Goal: Check status: Check status

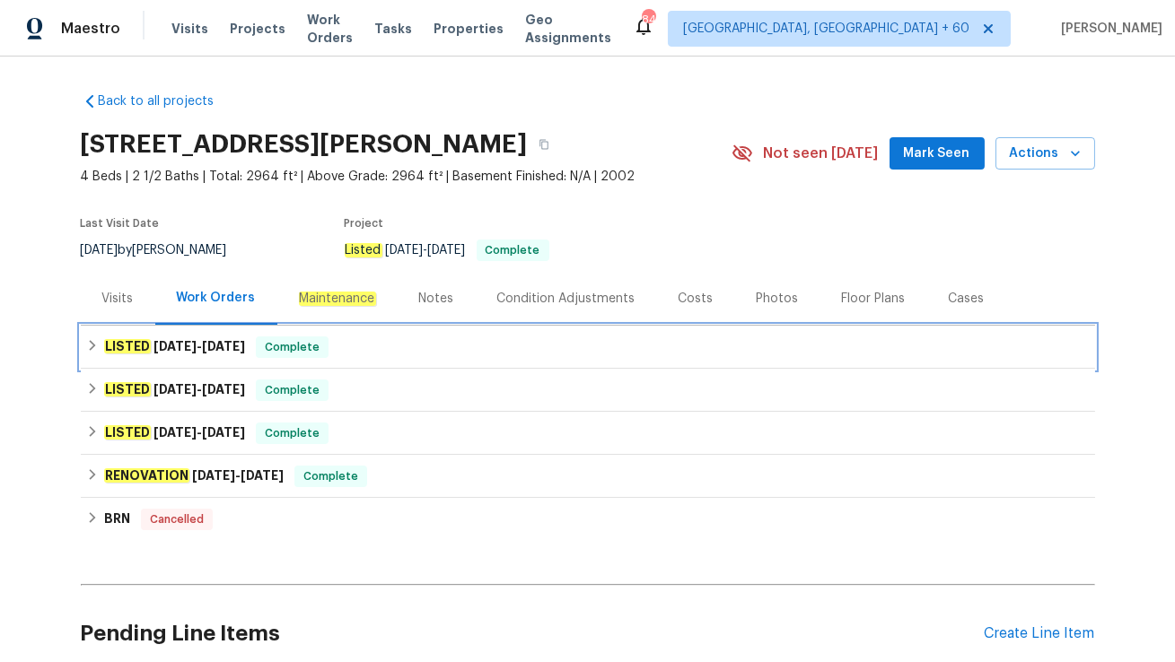
click at [315, 354] on span "Complete" at bounding box center [292, 347] width 69 height 18
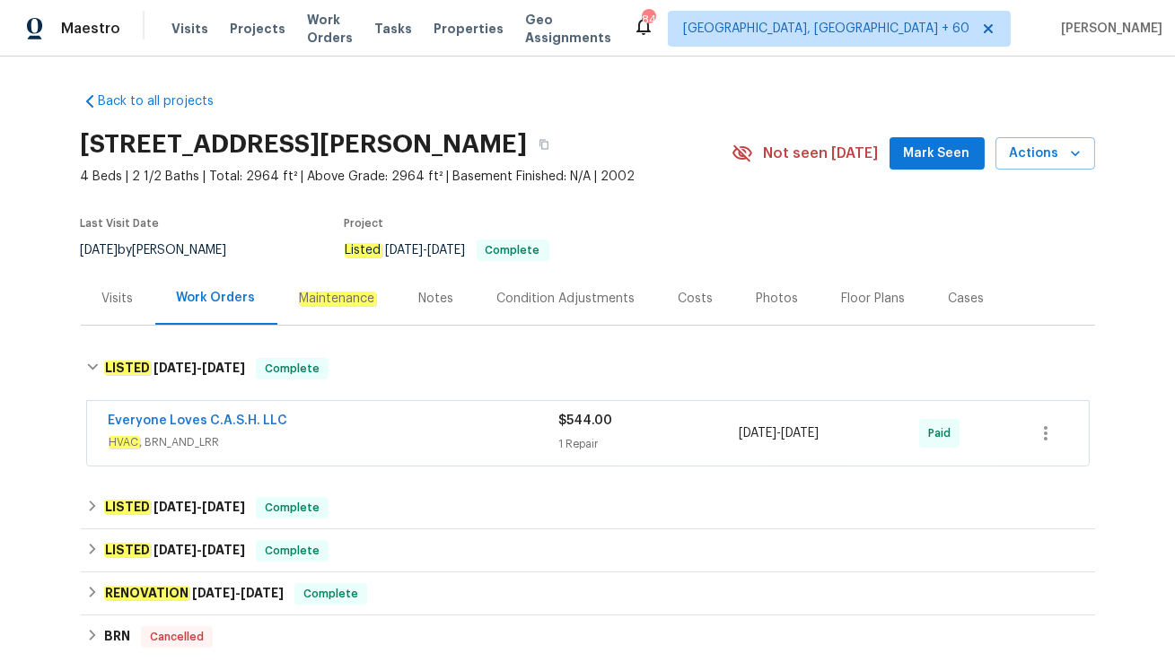
click at [107, 319] on div "Visits" at bounding box center [118, 298] width 74 height 53
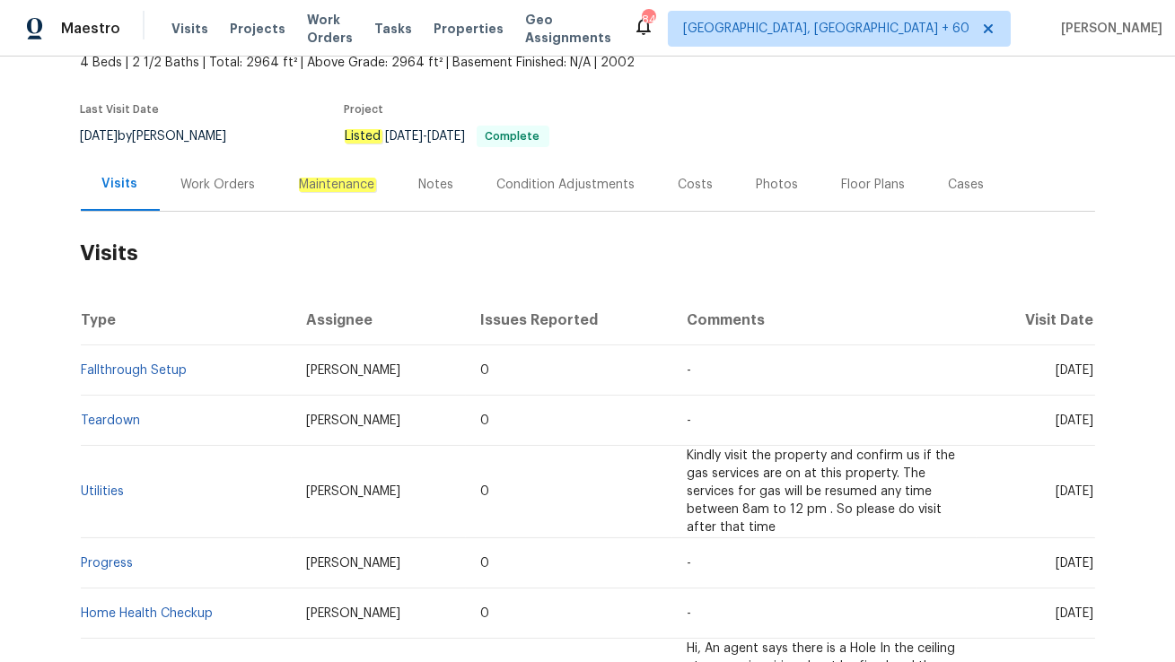
scroll to position [128, 0]
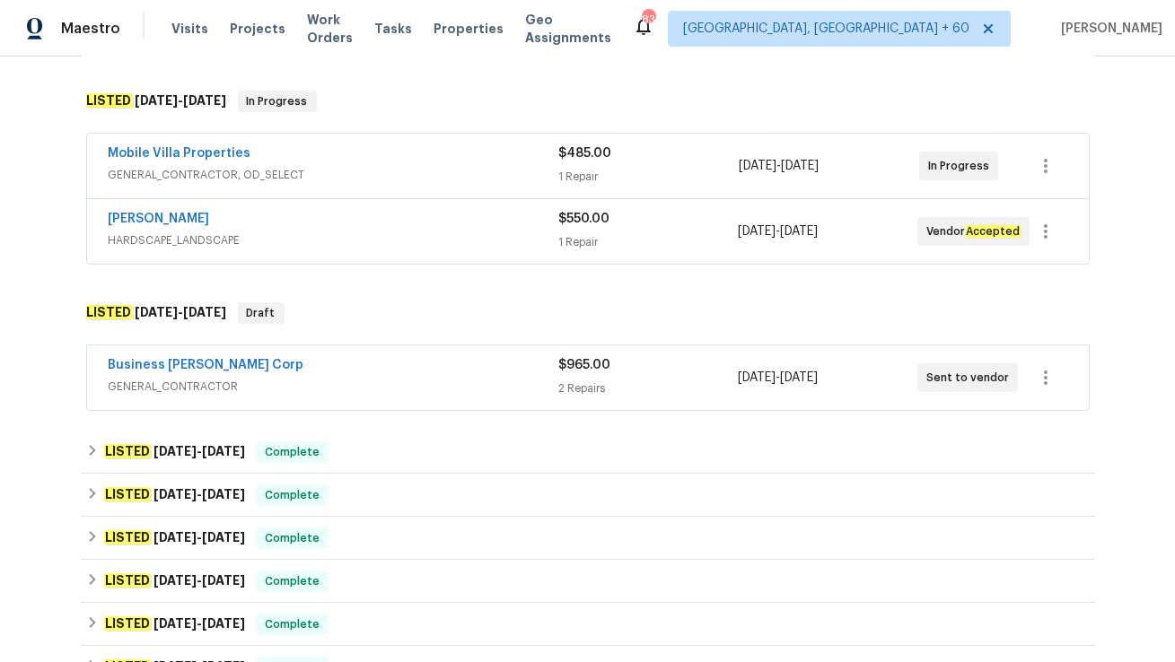
scroll to position [431, 0]
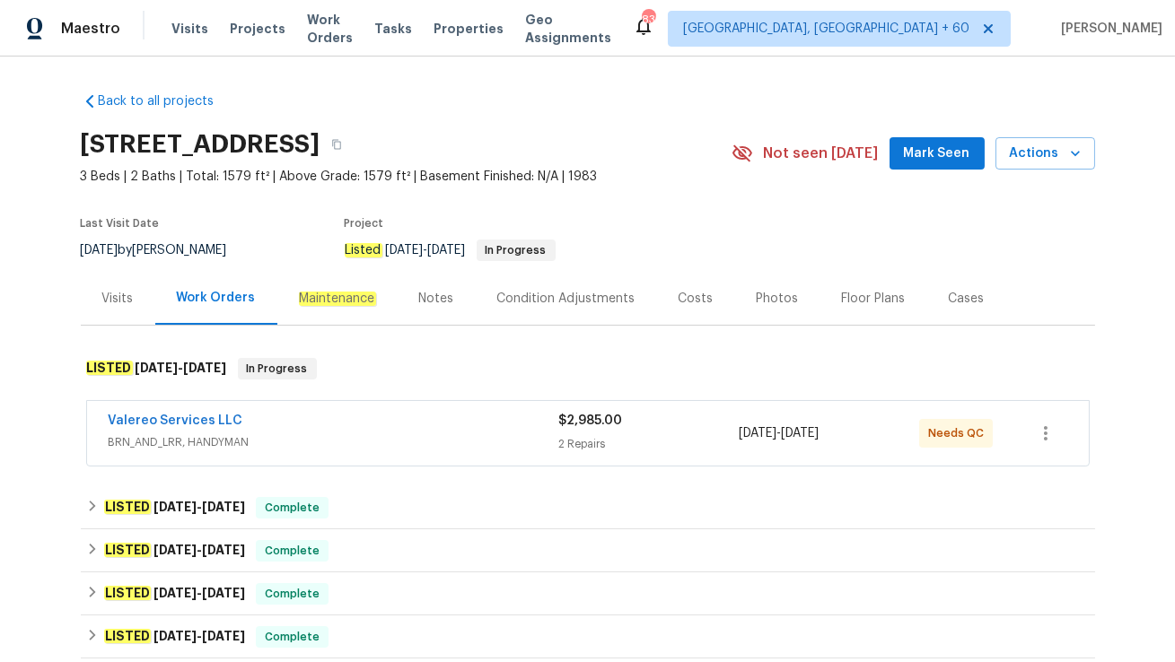
click at [297, 432] on div "Valereo Services LLC" at bounding box center [334, 423] width 451 height 22
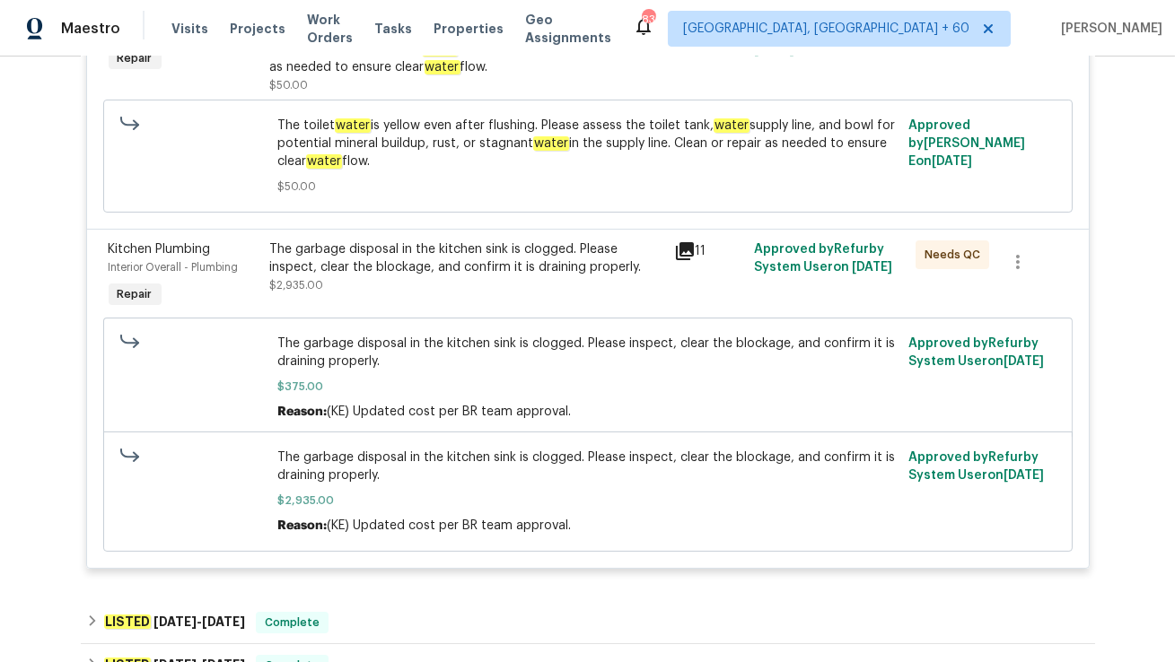
scroll to position [818, 0]
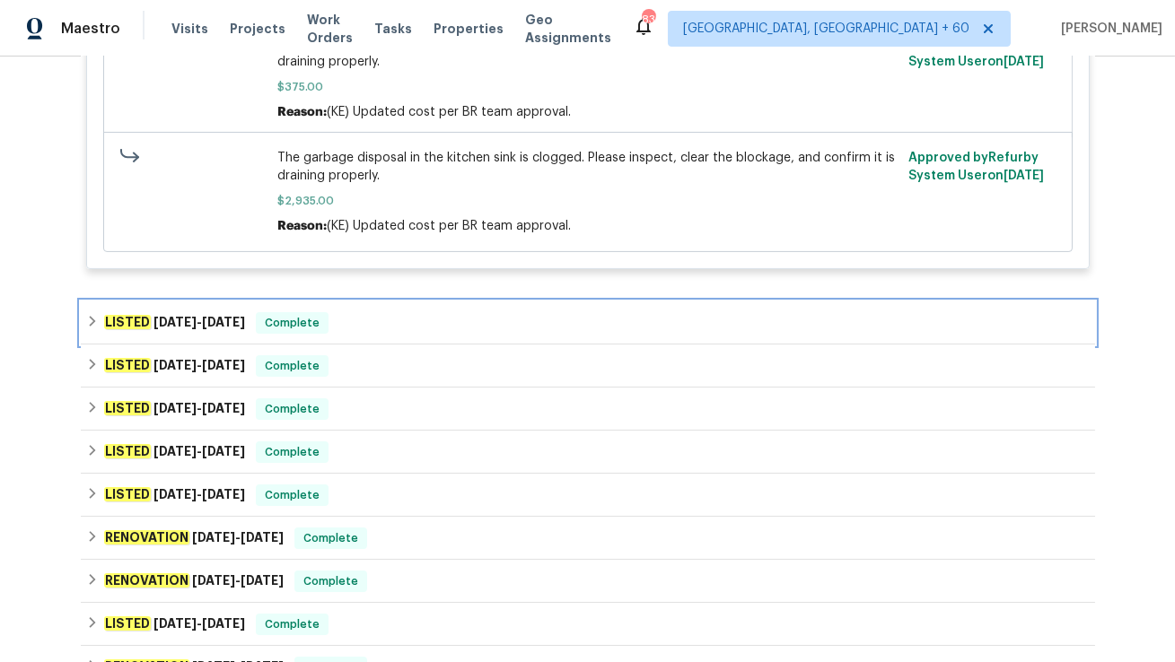
click at [396, 323] on div "LISTED [DATE] - [DATE] Complete" at bounding box center [587, 323] width 1003 height 22
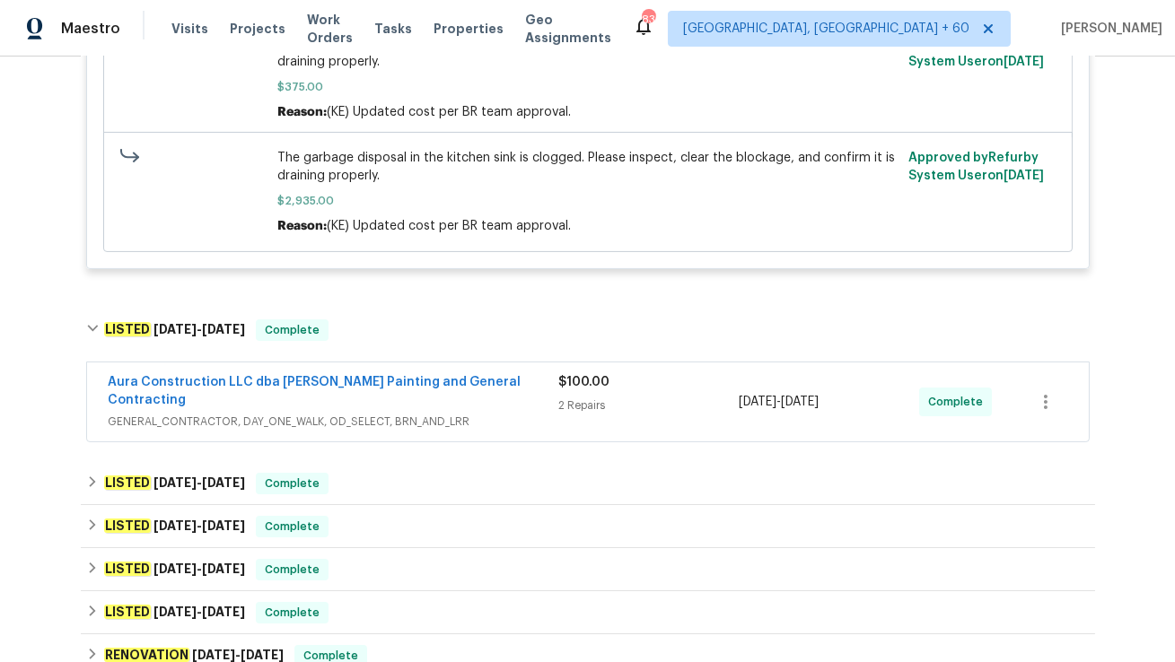
click at [491, 415] on div "Aura Construction LLC dba [PERSON_NAME] Painting and General Contracting GENERA…" at bounding box center [334, 401] width 451 height 57
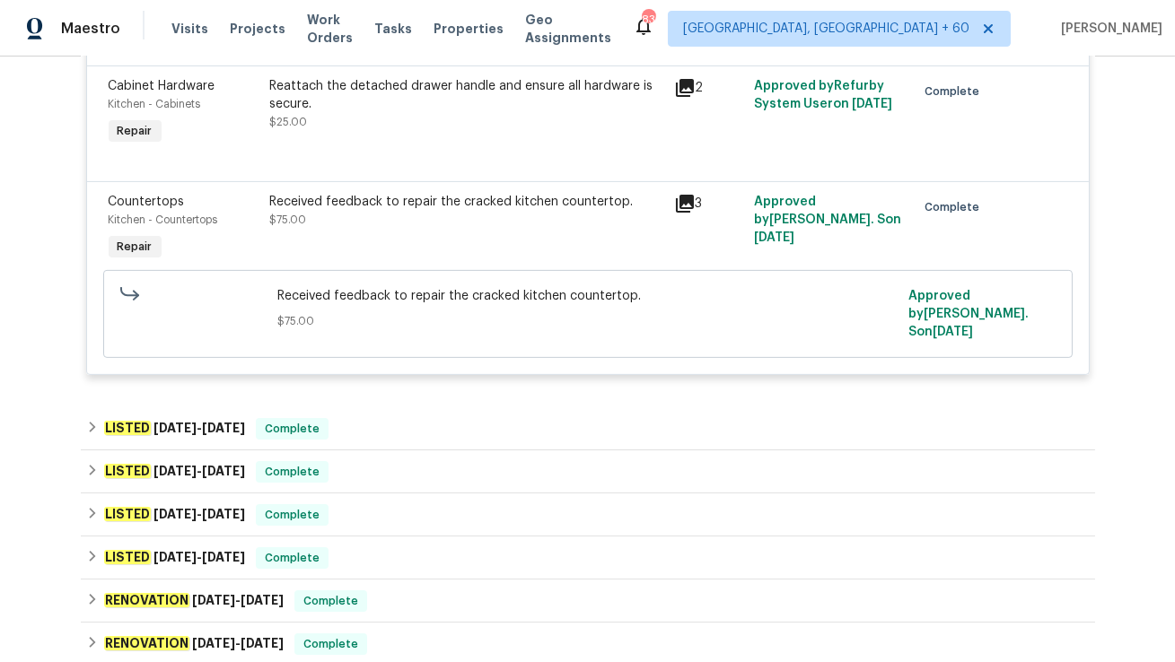
scroll to position [1242, 0]
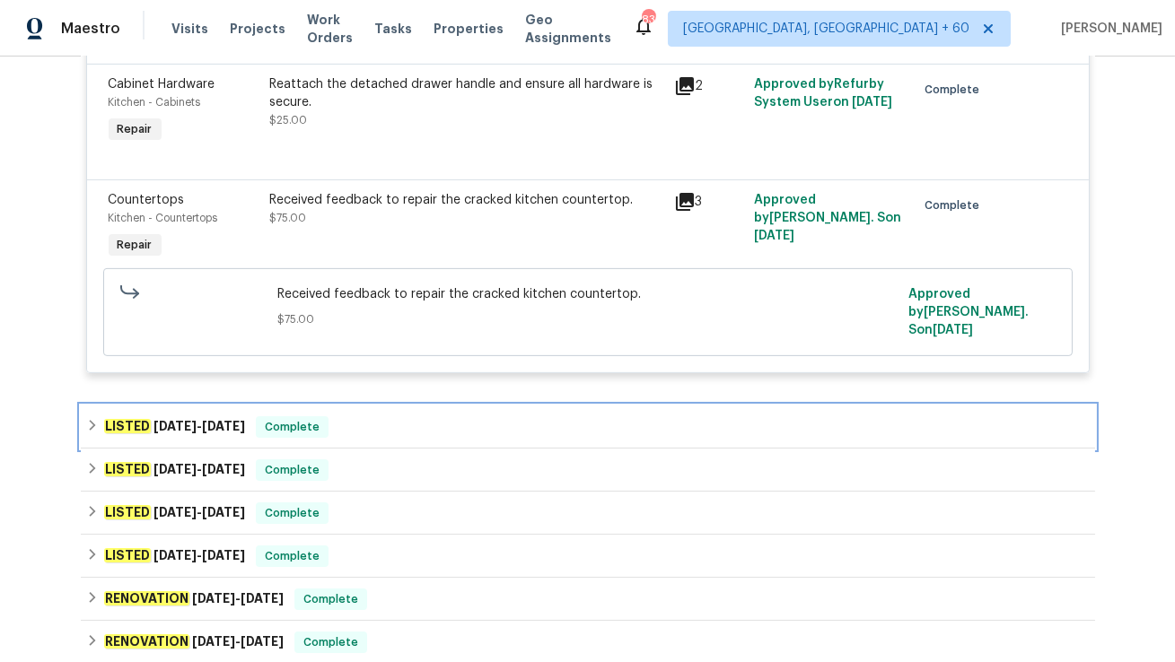
click at [430, 416] on div "LISTED [DATE] - [DATE] Complete" at bounding box center [587, 427] width 1003 height 22
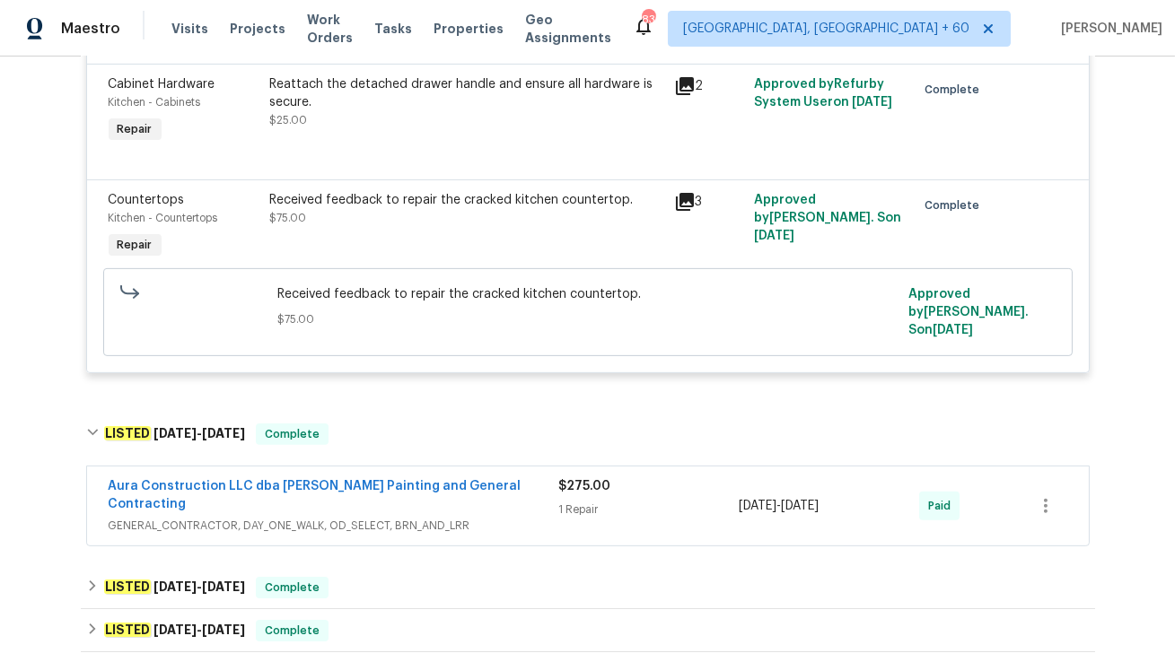
click at [490, 517] on span "GENERAL_CONTRACTOR, DAY_ONE_WALK, OD_SELECT, BRN_AND_LRR" at bounding box center [334, 526] width 451 height 18
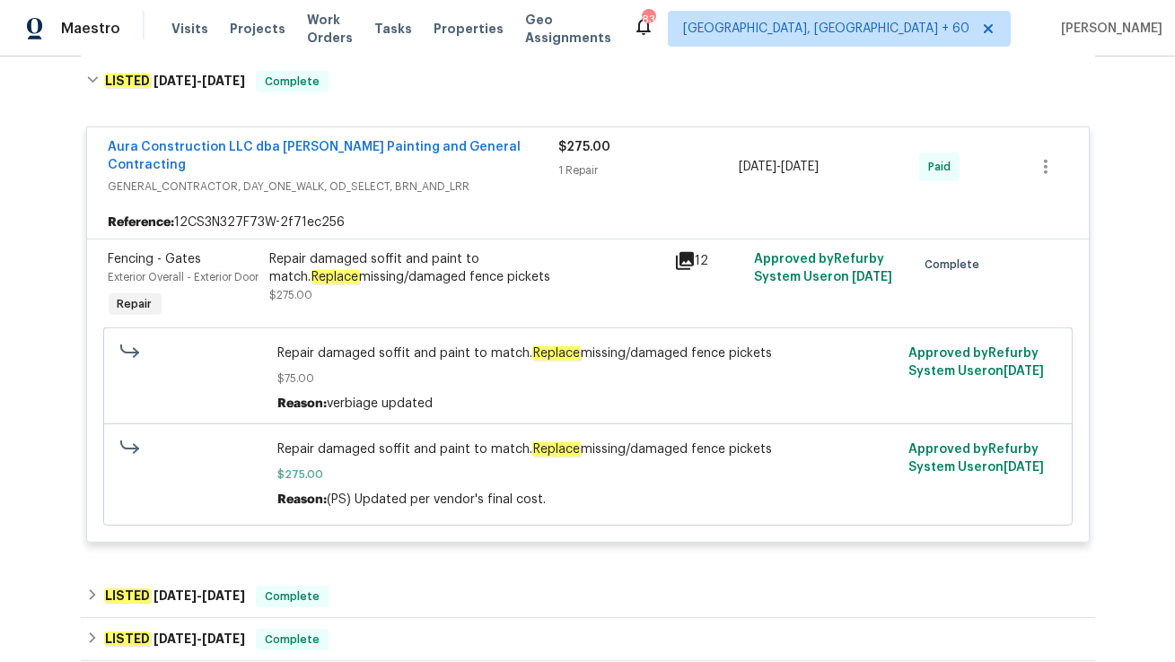
scroll to position [1598, 0]
